Goal: Task Accomplishment & Management: Manage account settings

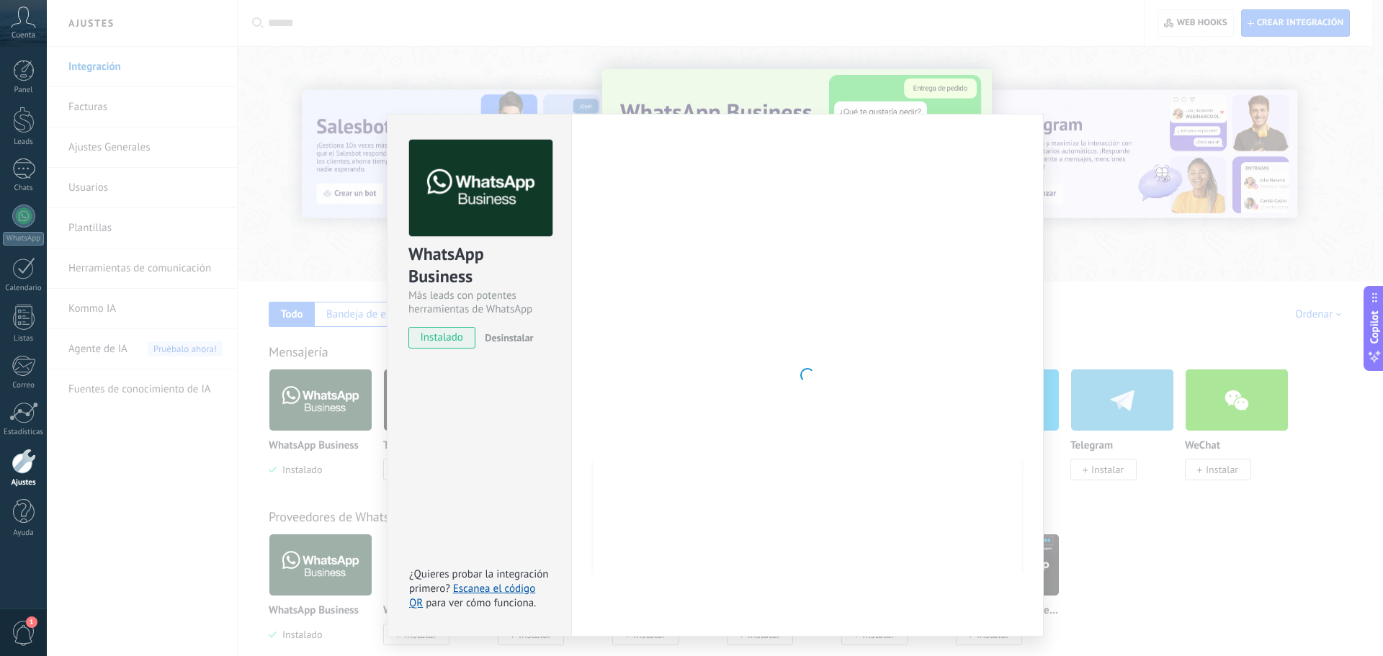
click at [233, 135] on div "WhatsApp Business Más leads con potentes herramientas de WhatsApp instalado Des…" at bounding box center [715, 328] width 1336 height 656
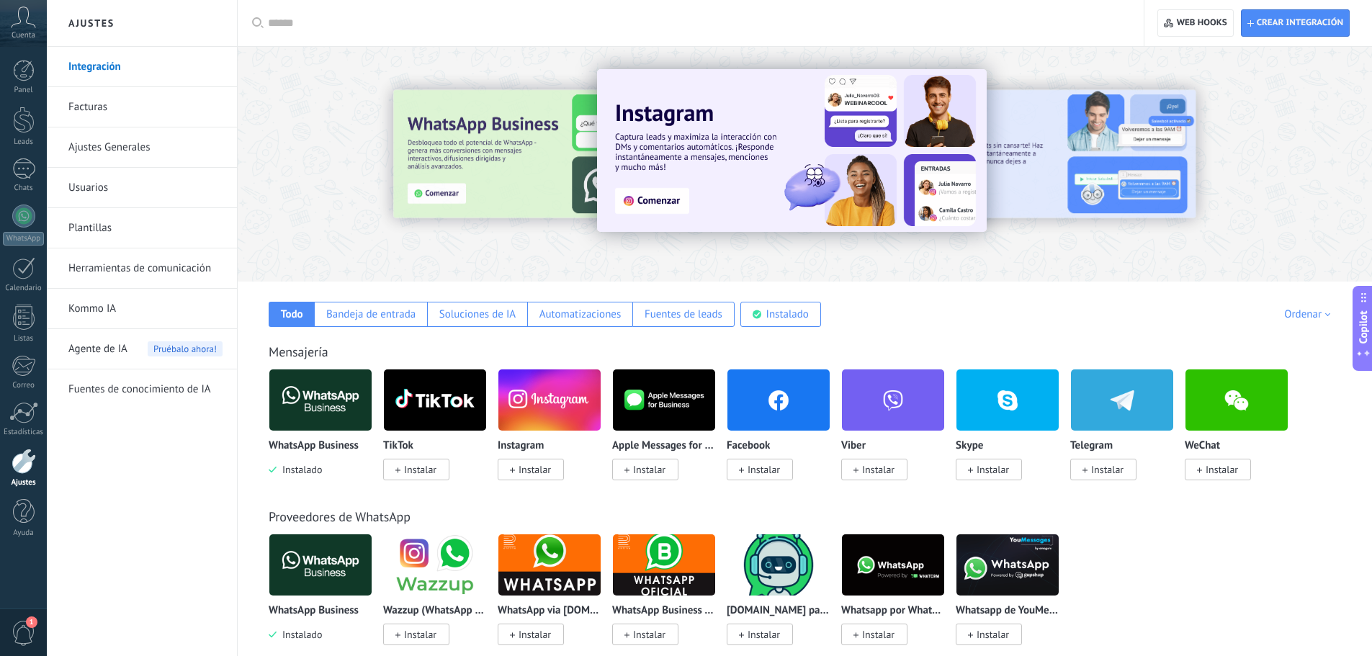
click at [26, 470] on div at bounding box center [24, 461] width 24 height 25
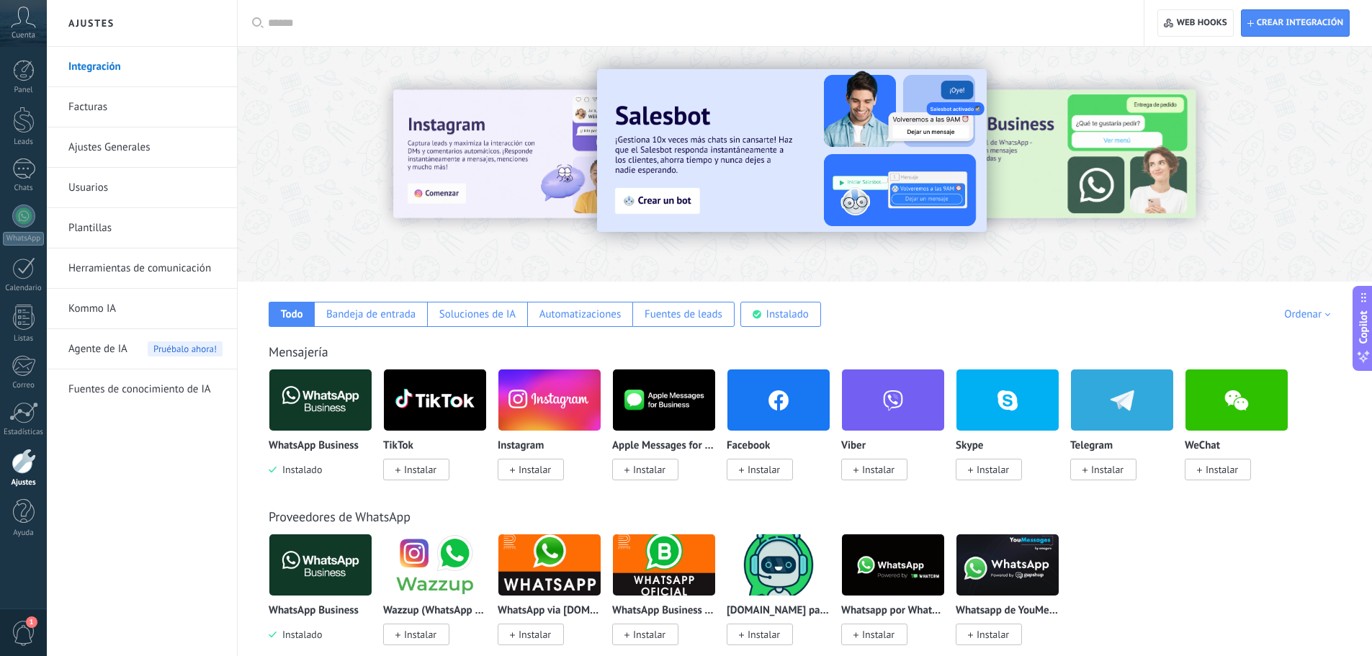
click at [112, 67] on link "Integración" at bounding box center [145, 67] width 154 height 40
click at [309, 397] on img at bounding box center [320, 400] width 102 height 70
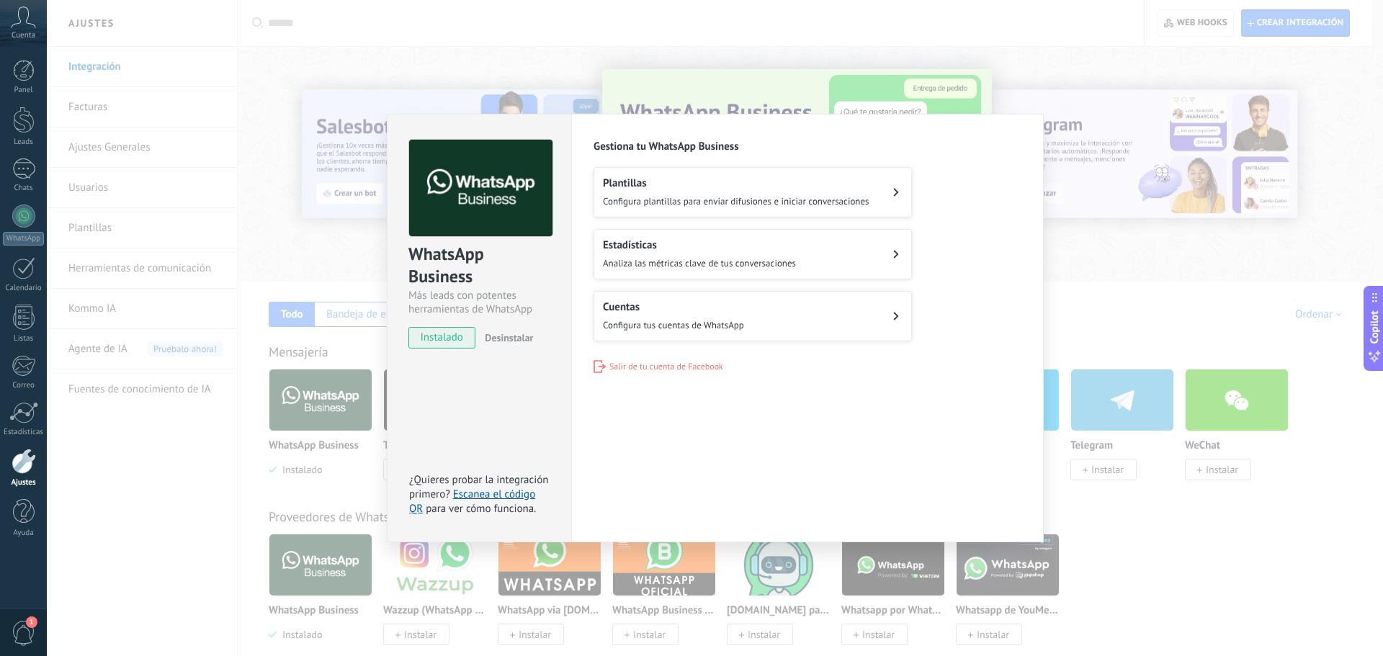
click at [683, 319] on span "Configura tus cuentas de WhatsApp" at bounding box center [673, 325] width 141 height 12
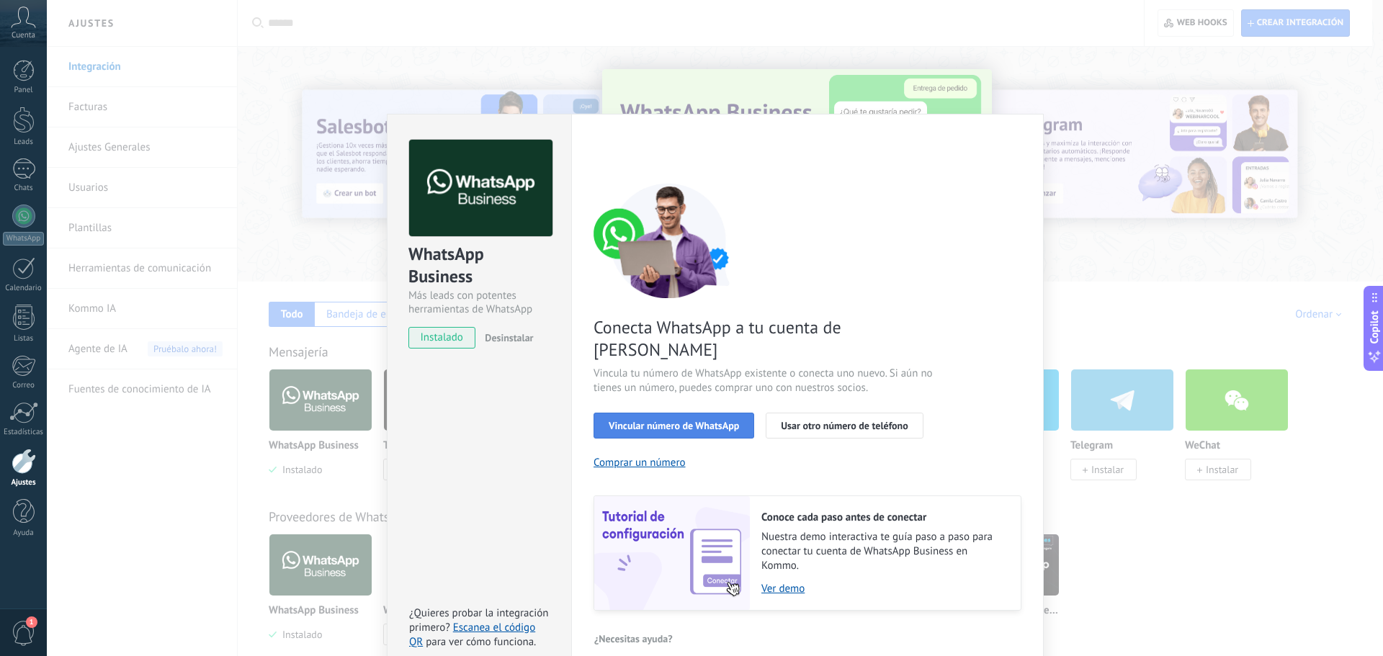
click at [673, 421] on span "Vincular número de WhatsApp" at bounding box center [674, 426] width 130 height 10
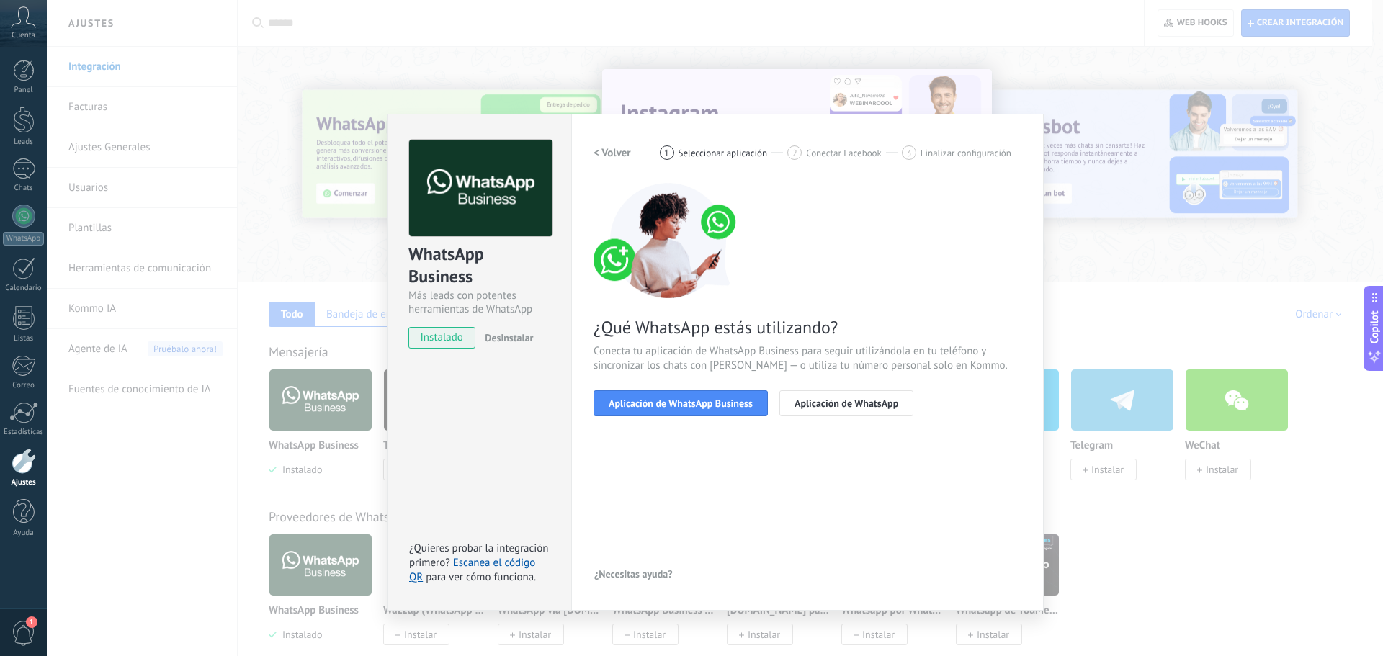
click at [673, 404] on span "Aplicación de WhatsApp Business" at bounding box center [681, 403] width 144 height 10
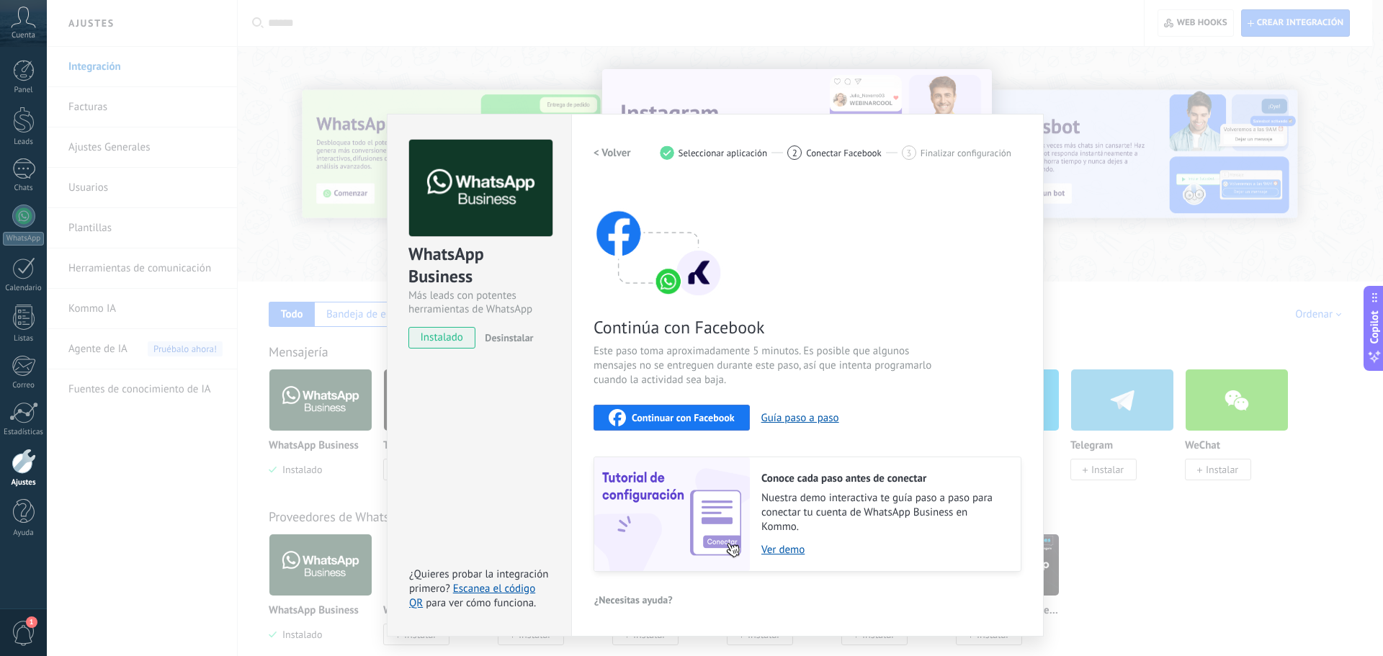
click at [671, 418] on span "Continuar con Facebook" at bounding box center [683, 418] width 103 height 10
click at [787, 552] on link "Ver demo" at bounding box center [883, 550] width 245 height 14
click at [275, 169] on div "WhatsApp Business Más leads con potentes herramientas de WhatsApp instalado Des…" at bounding box center [715, 328] width 1336 height 656
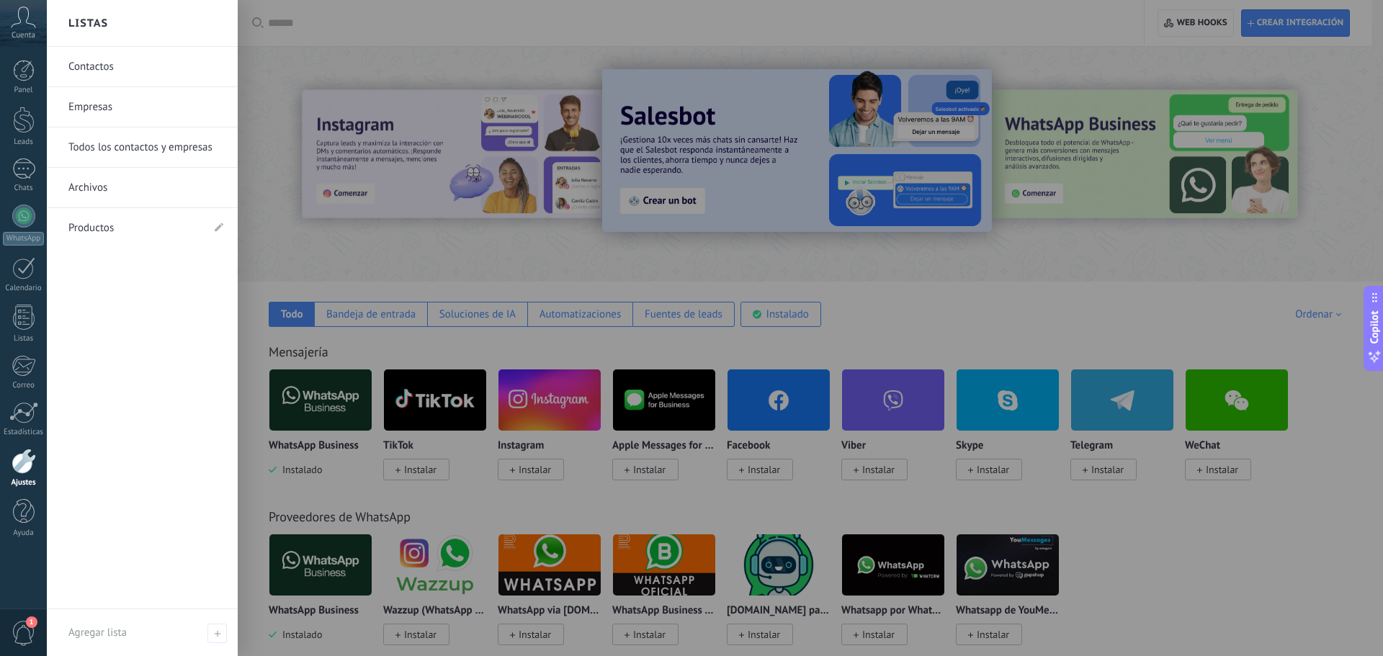
click at [20, 21] on icon at bounding box center [23, 17] width 25 height 22
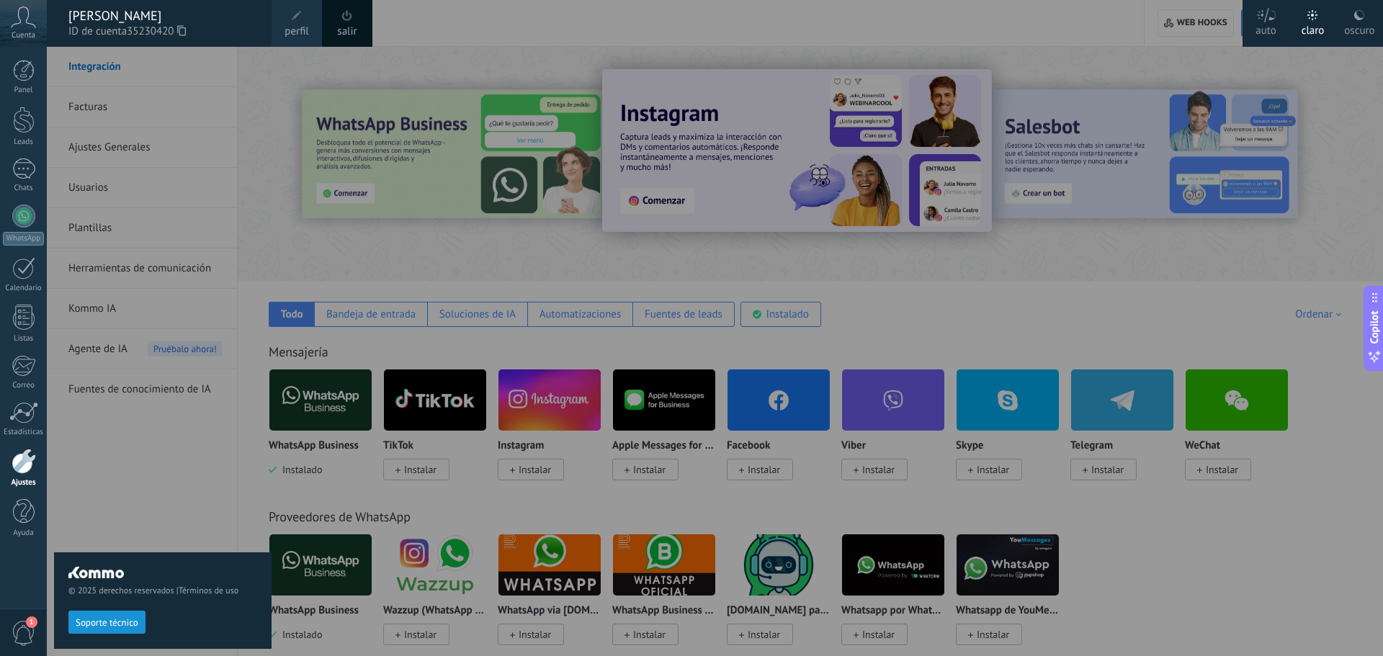
click at [291, 233] on div at bounding box center [738, 328] width 1383 height 656
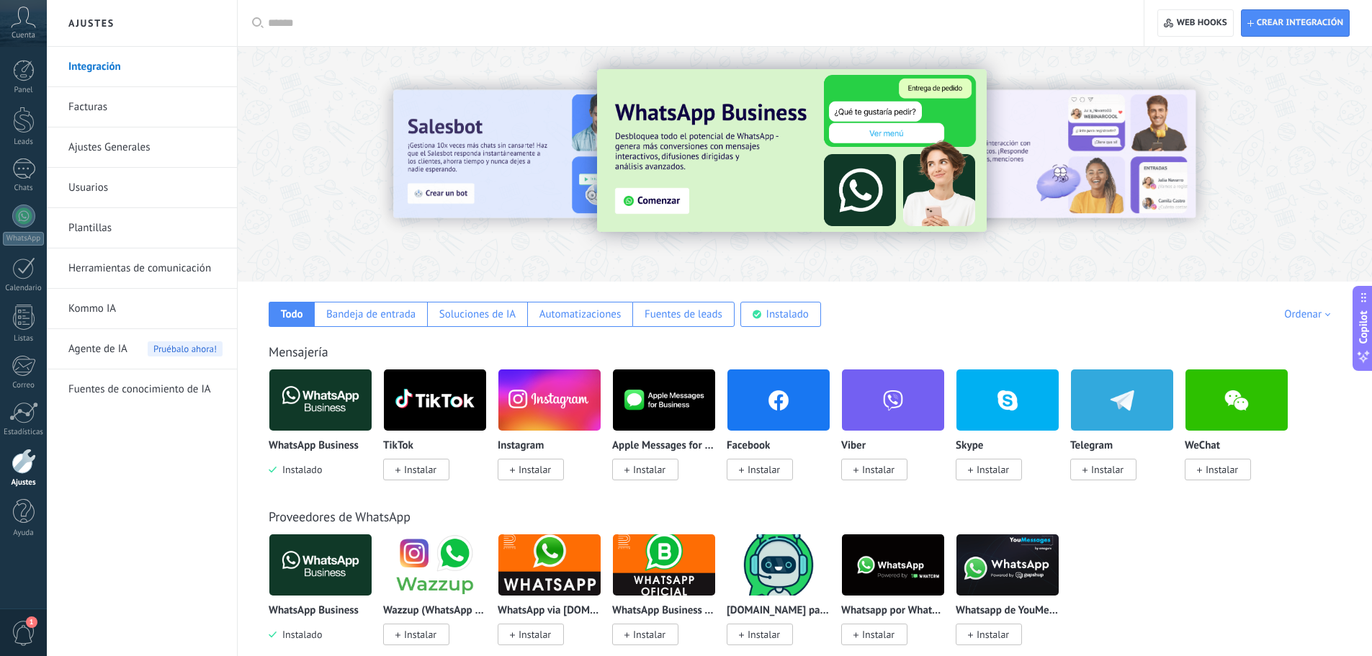
click at [92, 308] on link "Kommo IA" at bounding box center [145, 309] width 154 height 40
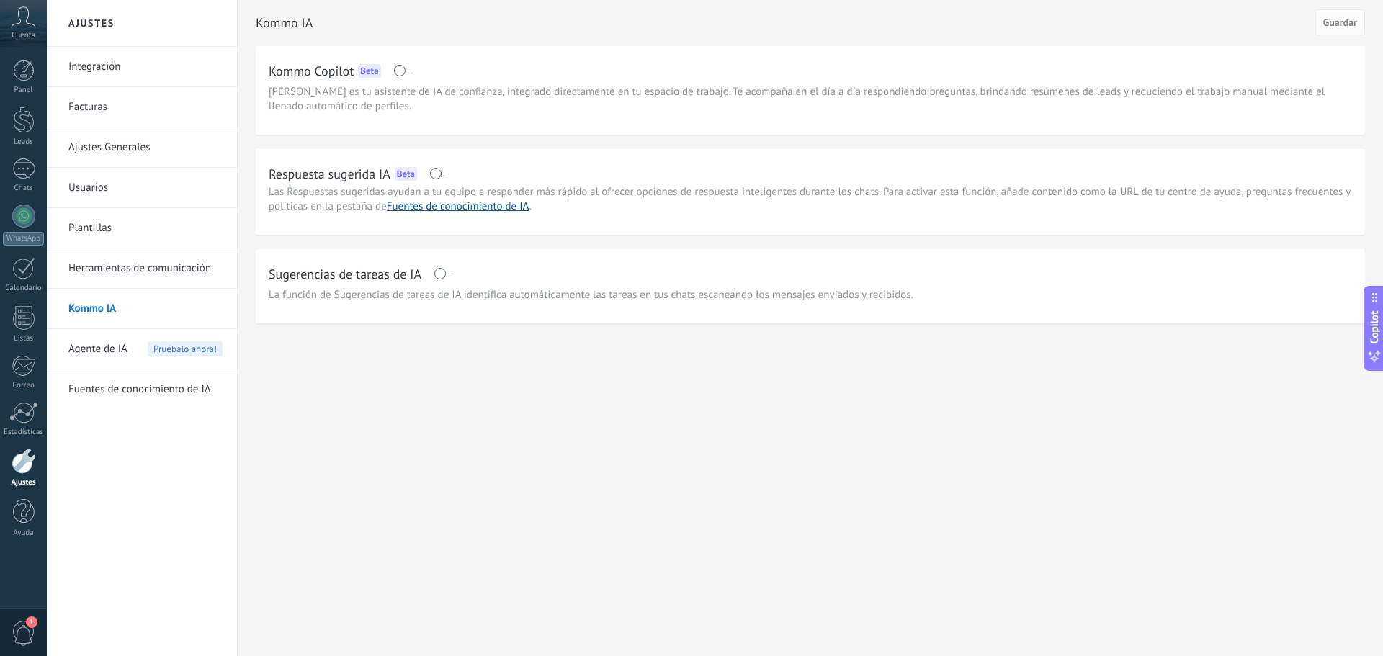
click at [109, 309] on link "Kommo IA" at bounding box center [145, 309] width 154 height 40
click at [447, 208] on link "Fuentes de conocimiento de IA" at bounding box center [458, 207] width 143 height 14
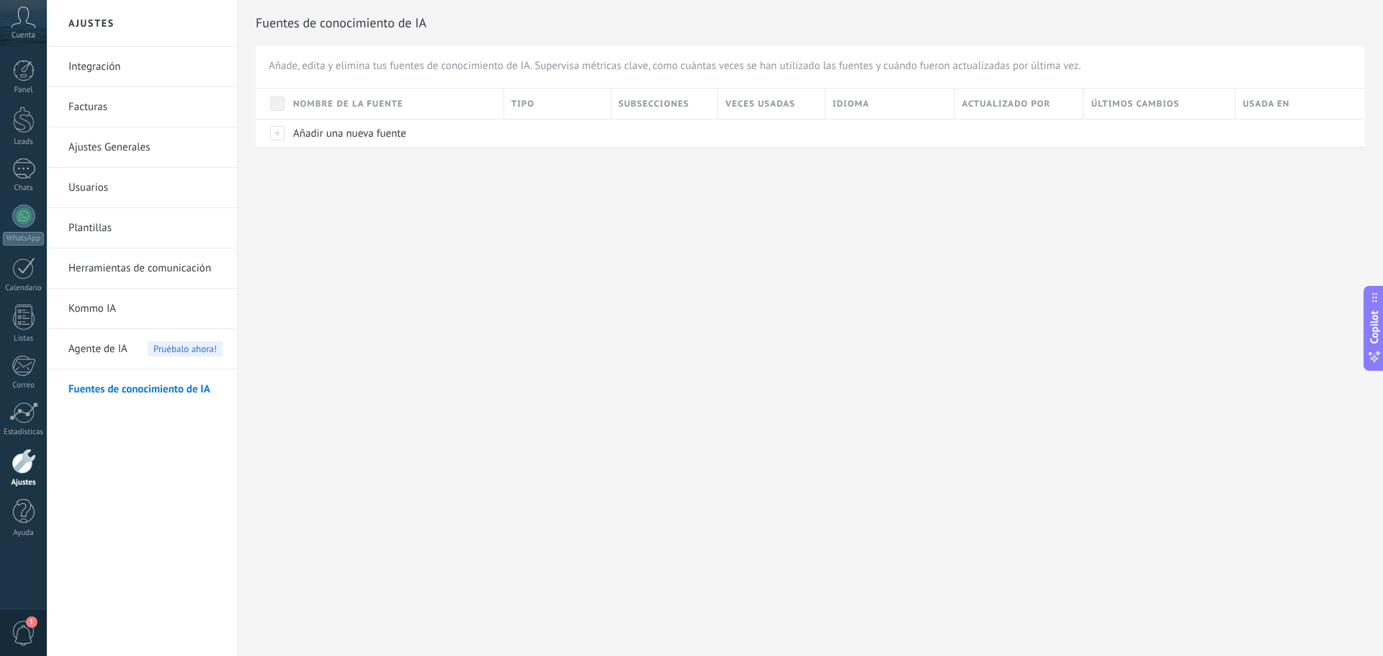
click at [94, 307] on link "Kommo IA" at bounding box center [145, 309] width 154 height 40
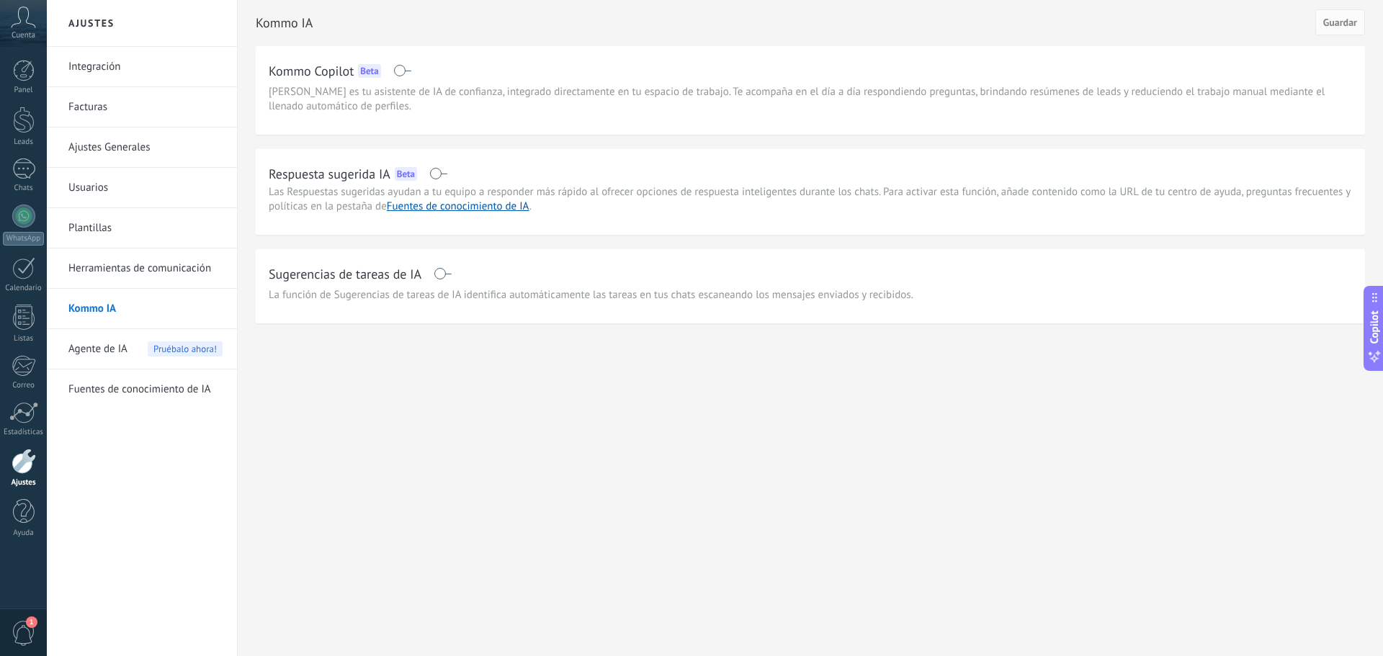
click at [330, 281] on h2 "Sugerencias de tareas de IA" at bounding box center [345, 274] width 153 height 18
click at [299, 95] on span "Kommo Copilot es tu asistente de IA de confianza, integrado directamente en tu …" at bounding box center [810, 99] width 1083 height 29
drag, startPoint x: 437, startPoint y: 174, endPoint x: 448, endPoint y: 174, distance: 10.8
click at [448, 174] on div "Respuesta sugerida IA Beta" at bounding box center [810, 173] width 1083 height 23
click at [436, 174] on span at bounding box center [438, 174] width 18 height 12
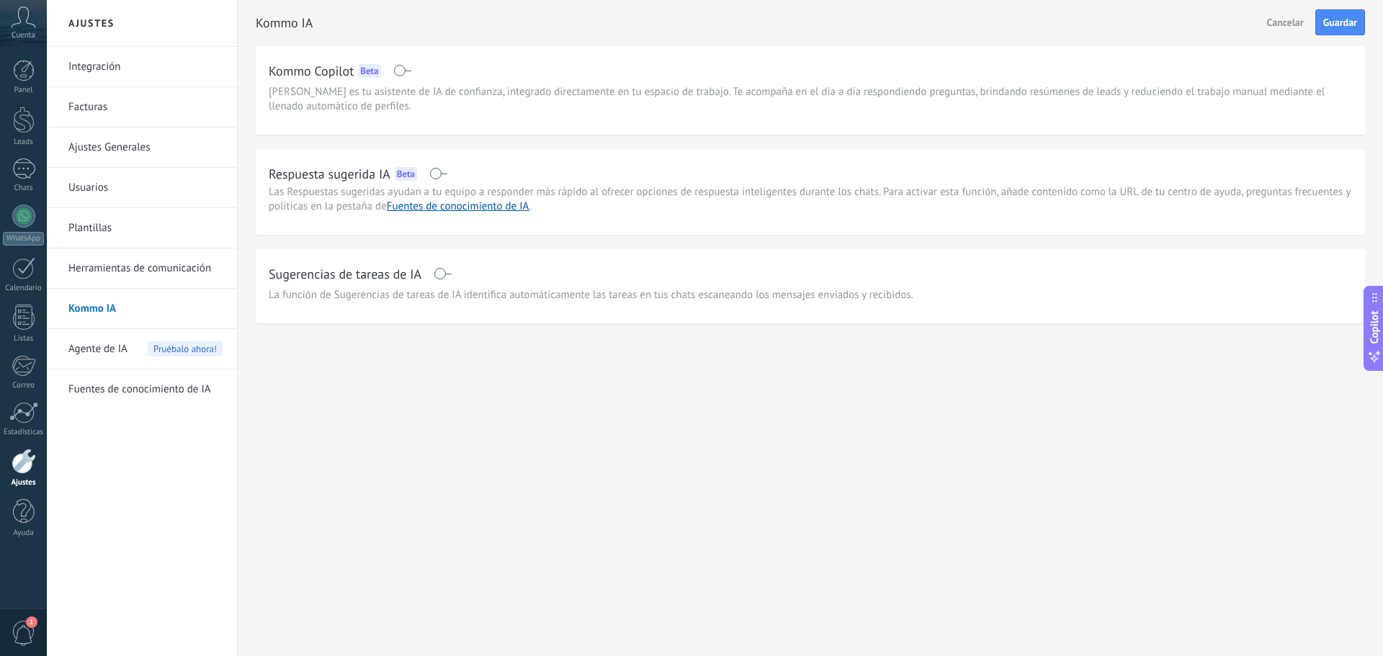
drag, startPoint x: 439, startPoint y: 275, endPoint x: 450, endPoint y: 275, distance: 11.5
click at [450, 275] on span at bounding box center [443, 274] width 18 height 12
click at [431, 205] on link "Fuentes de conocimiento de IA" at bounding box center [458, 207] width 143 height 14
click at [431, 174] on span at bounding box center [438, 174] width 18 height 12
click at [429, 207] on link "Fuentes de conocimiento de IA" at bounding box center [458, 207] width 143 height 14
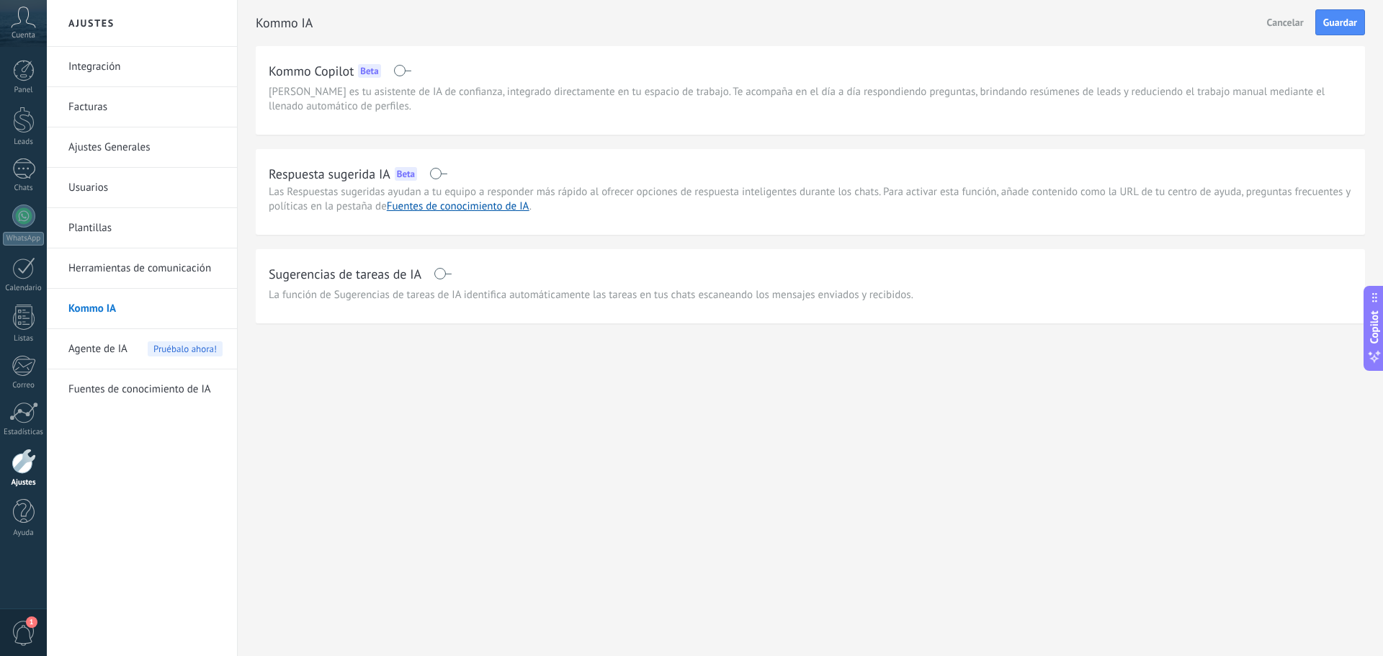
click at [431, 272] on div "Sugerencias de tareas de IA" at bounding box center [810, 273] width 1083 height 23
click at [431, 277] on div "Sugerencias de tareas de IA" at bounding box center [810, 273] width 1083 height 23
click at [437, 275] on span at bounding box center [443, 274] width 18 height 12
click at [102, 347] on span "Agente de IA" at bounding box center [97, 349] width 59 height 40
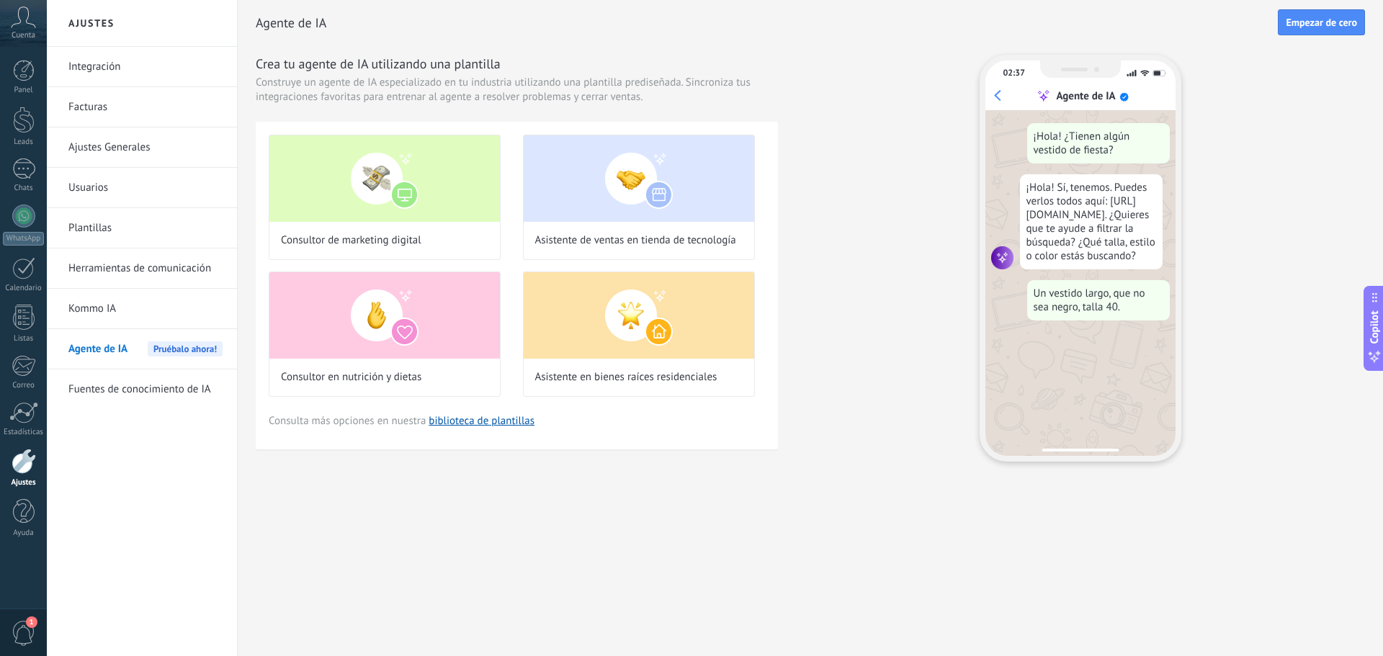
click at [109, 388] on link "Fuentes de conocimiento de IA" at bounding box center [145, 389] width 154 height 40
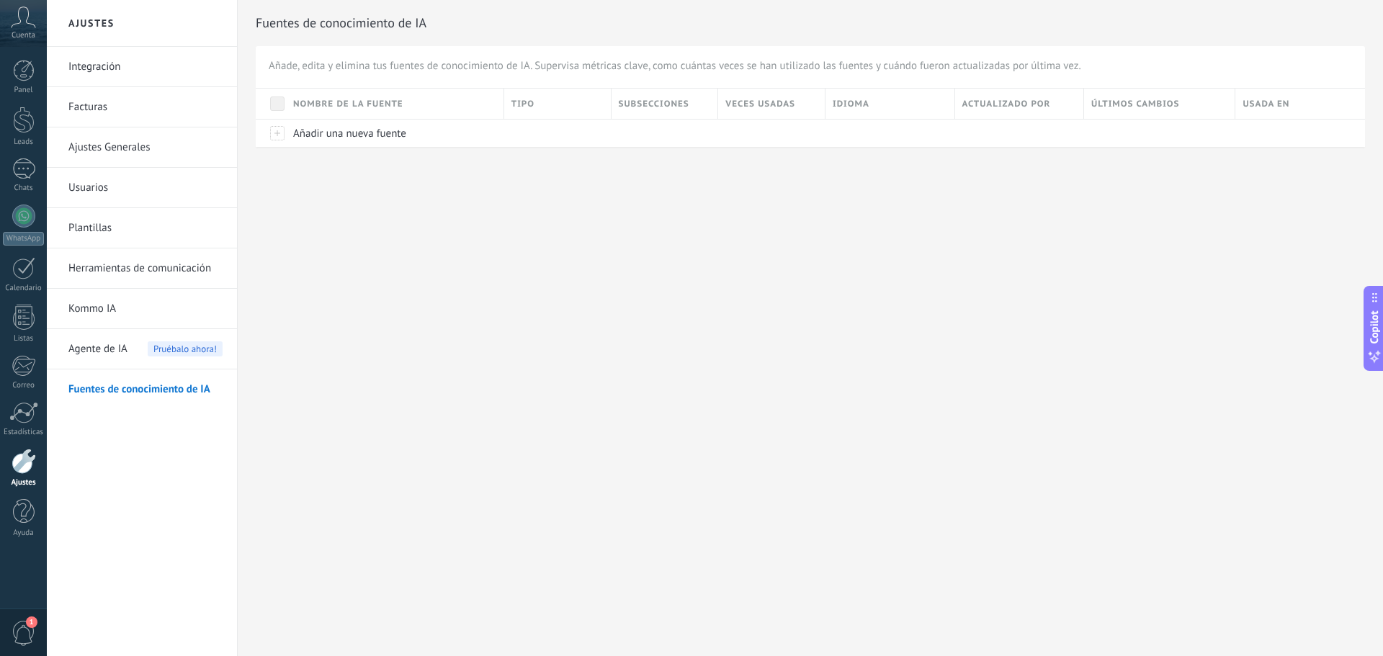
click at [99, 307] on link "Kommo IA" at bounding box center [145, 309] width 154 height 40
